Goal: Information Seeking & Learning: Learn about a topic

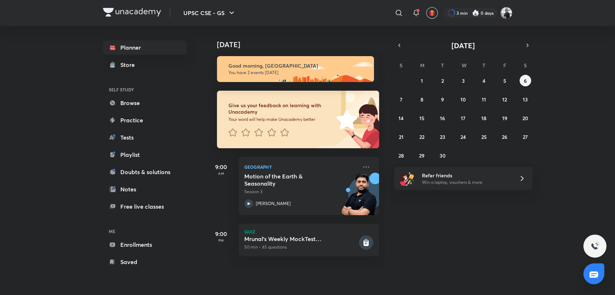
click at [396, 12] on icon at bounding box center [398, 13] width 9 height 9
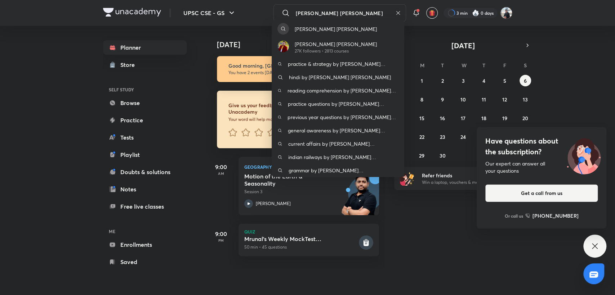
type input "[PERSON_NAME] [PERSON_NAME]"
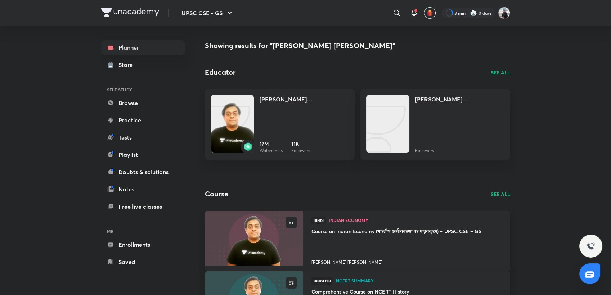
scroll to position [80, 0]
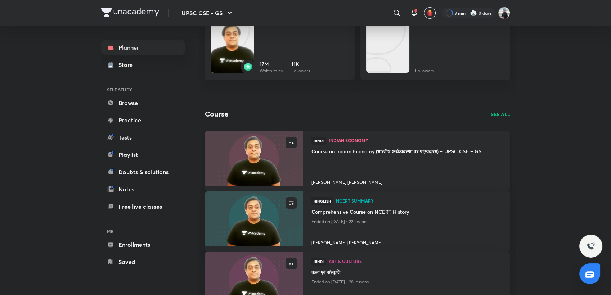
click at [343, 183] on h4 "[PERSON_NAME] [PERSON_NAME]" at bounding box center [407, 180] width 190 height 9
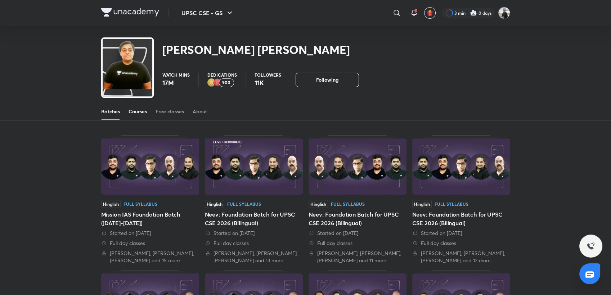
click at [142, 111] on div "Courses" at bounding box center [138, 111] width 18 height 7
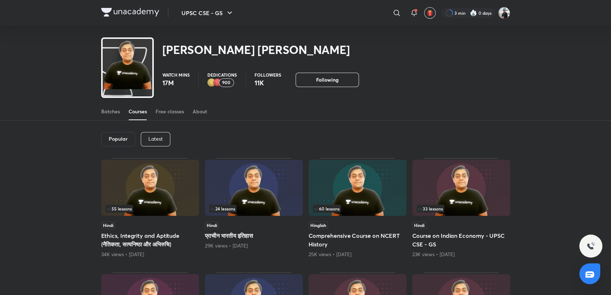
click at [161, 172] on img at bounding box center [150, 188] width 98 height 56
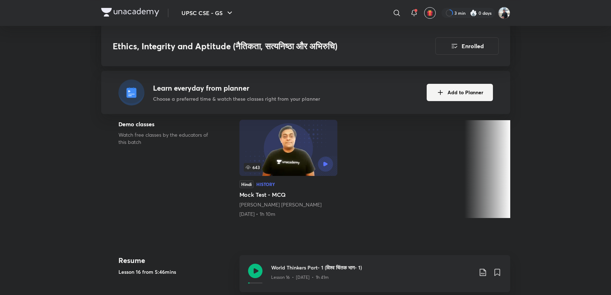
scroll to position [240, 0]
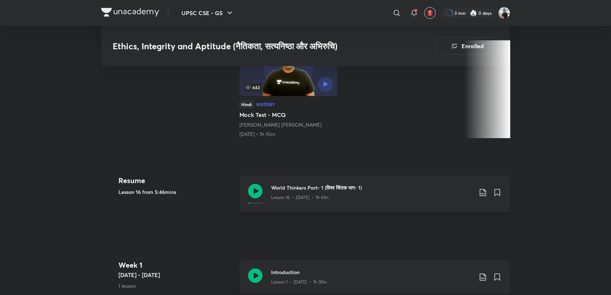
click at [255, 190] on icon at bounding box center [255, 191] width 14 height 14
